Goal: Entertainment & Leisure: Consume media (video, audio)

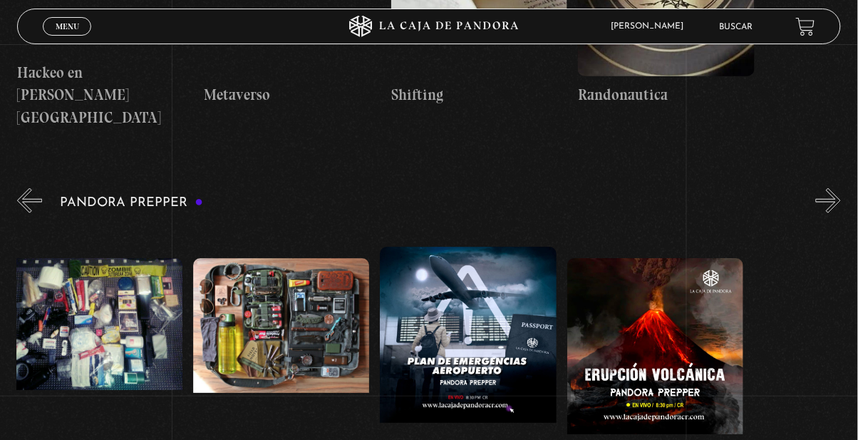
scroll to position [0, 951]
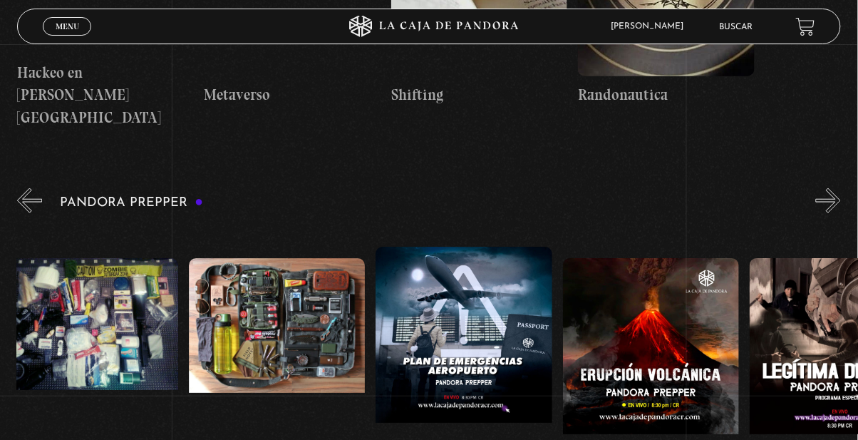
click at [445, 247] on figure at bounding box center [464, 375] width 176 height 257
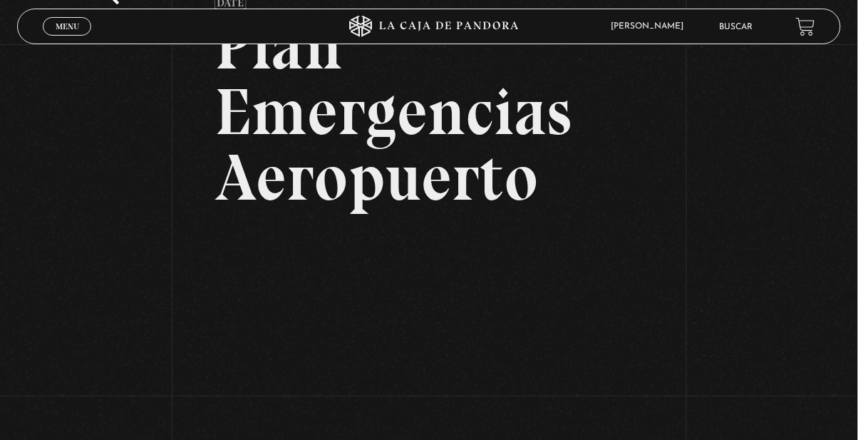
scroll to position [108, 0]
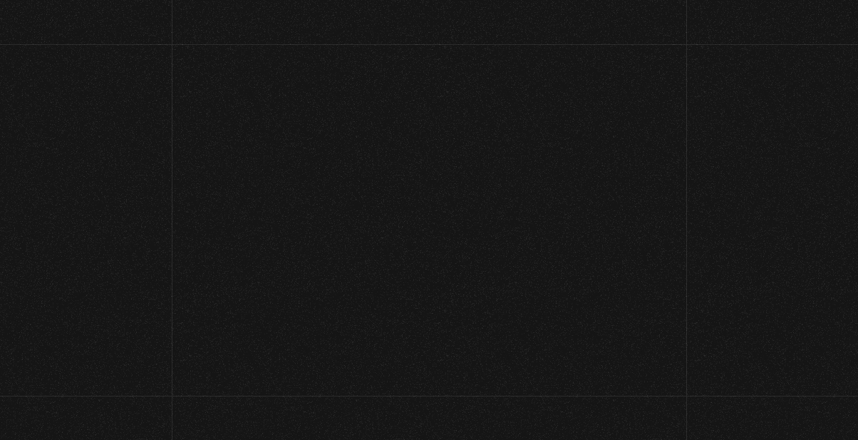
scroll to position [3883, 0]
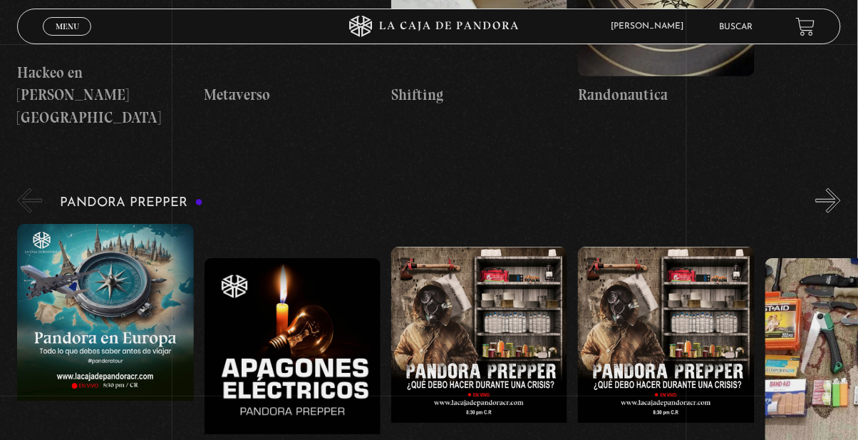
click at [81, 34] on span "Cerrar" at bounding box center [67, 39] width 33 height 10
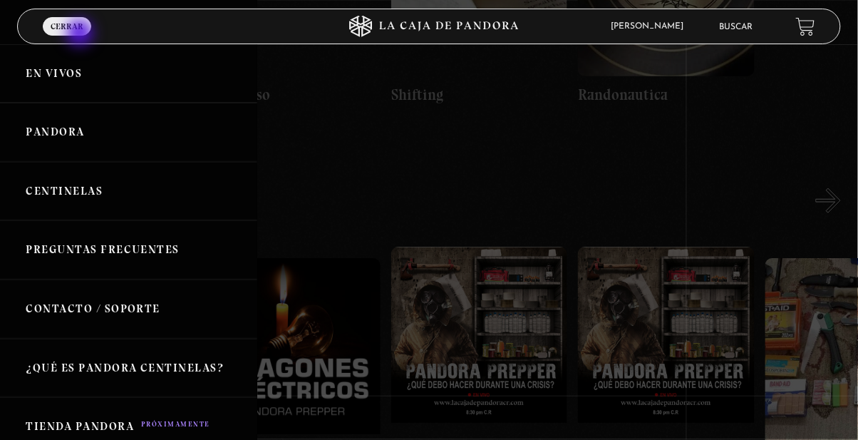
click at [101, 205] on link "Centinelas" at bounding box center [128, 191] width 257 height 59
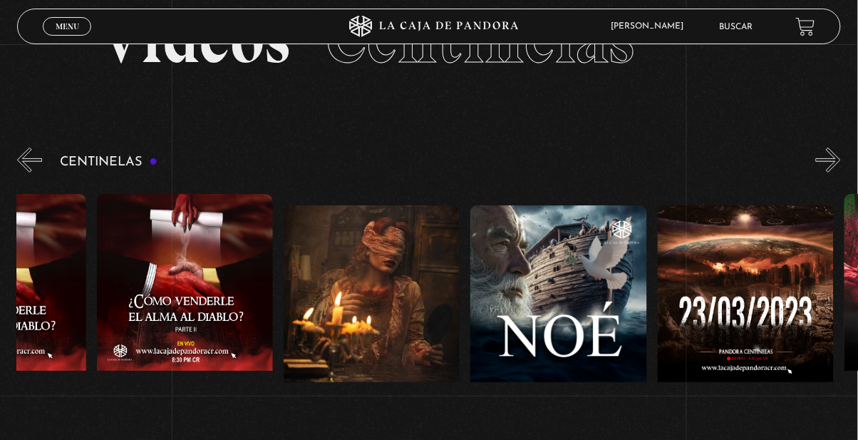
scroll to position [0, 7422]
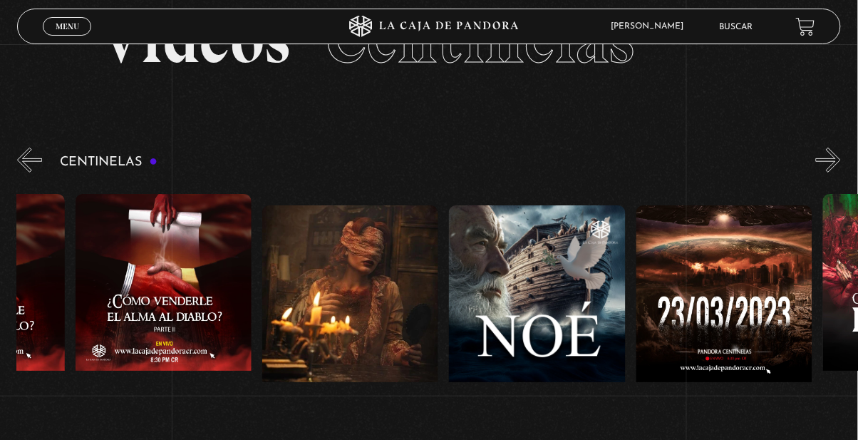
click at [244, 293] on figure at bounding box center [164, 322] width 176 height 257
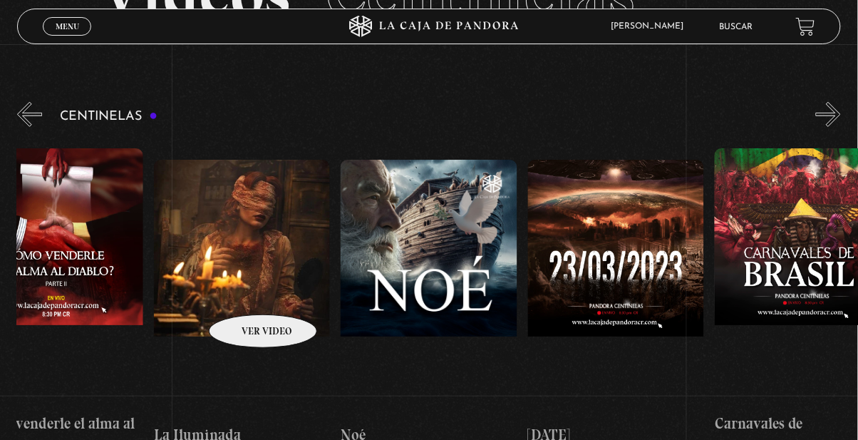
scroll to position [0, 7667]
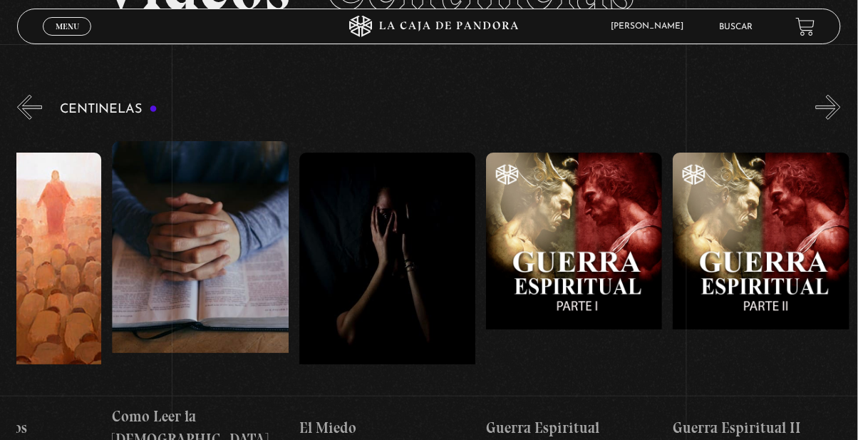
scroll to position [0, 17856]
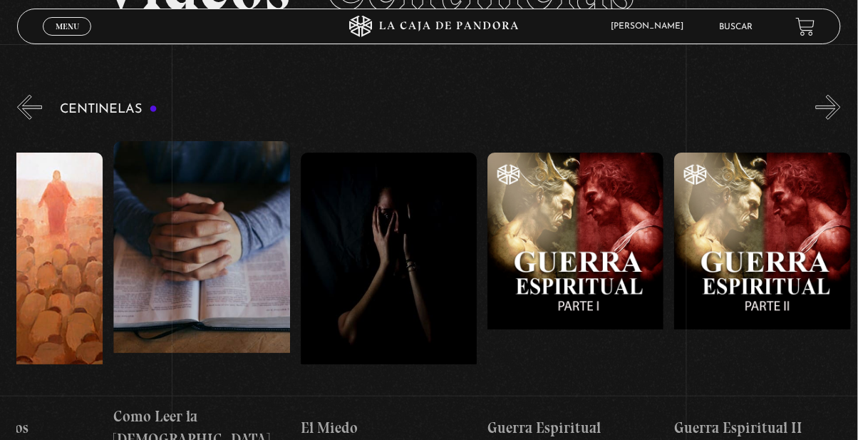
click at [638, 324] on figure at bounding box center [575, 280] width 176 height 257
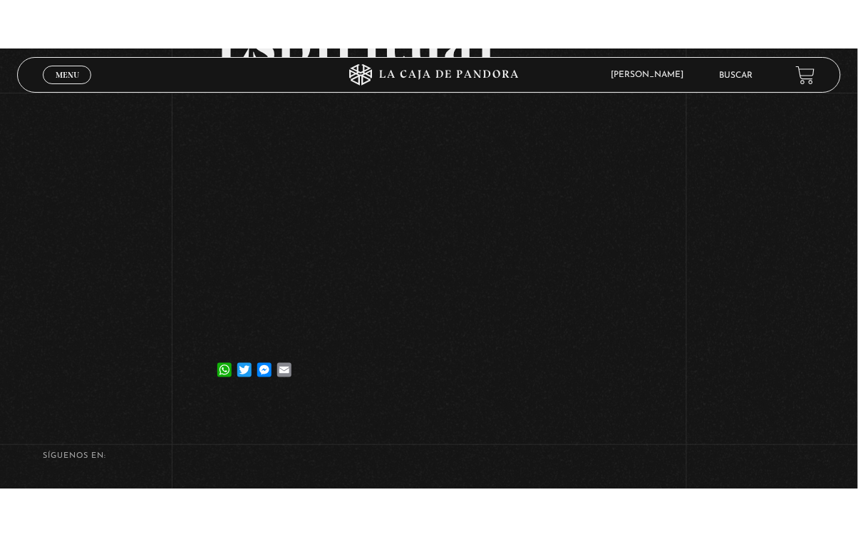
scroll to position [222, 0]
